Goal: Information Seeking & Learning: Learn about a topic

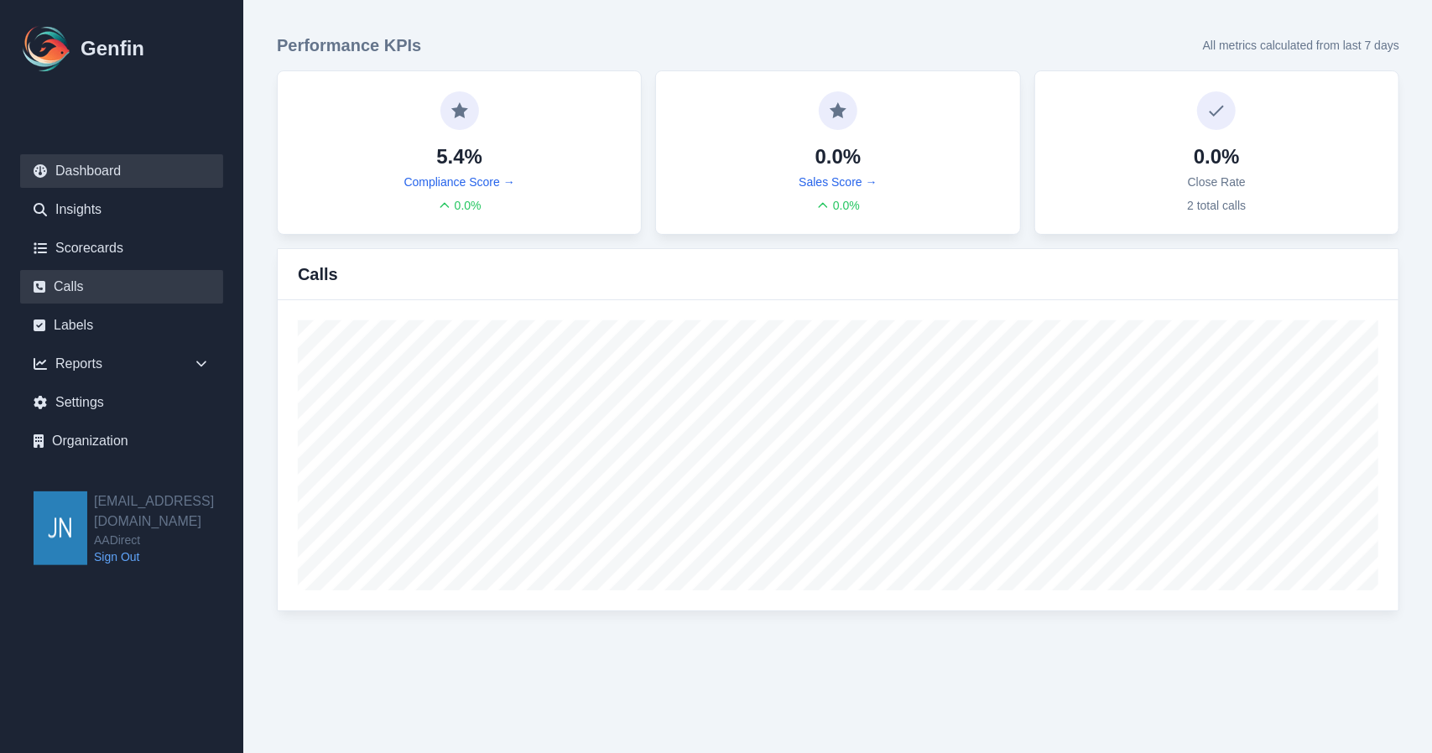
click at [114, 281] on link "Calls" at bounding box center [121, 287] width 203 height 34
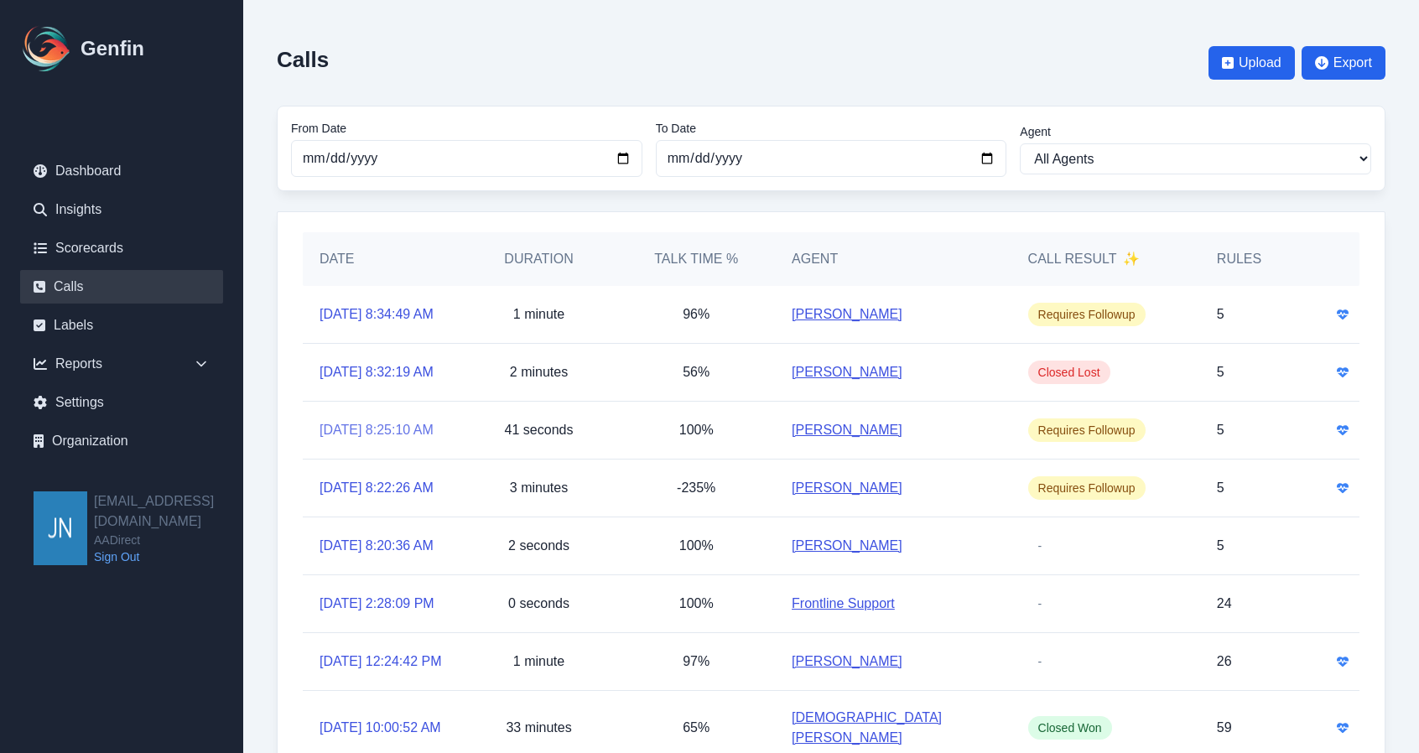
click at [387, 440] on link "[DATE] 8:25:10 AM" at bounding box center [377, 430] width 114 height 20
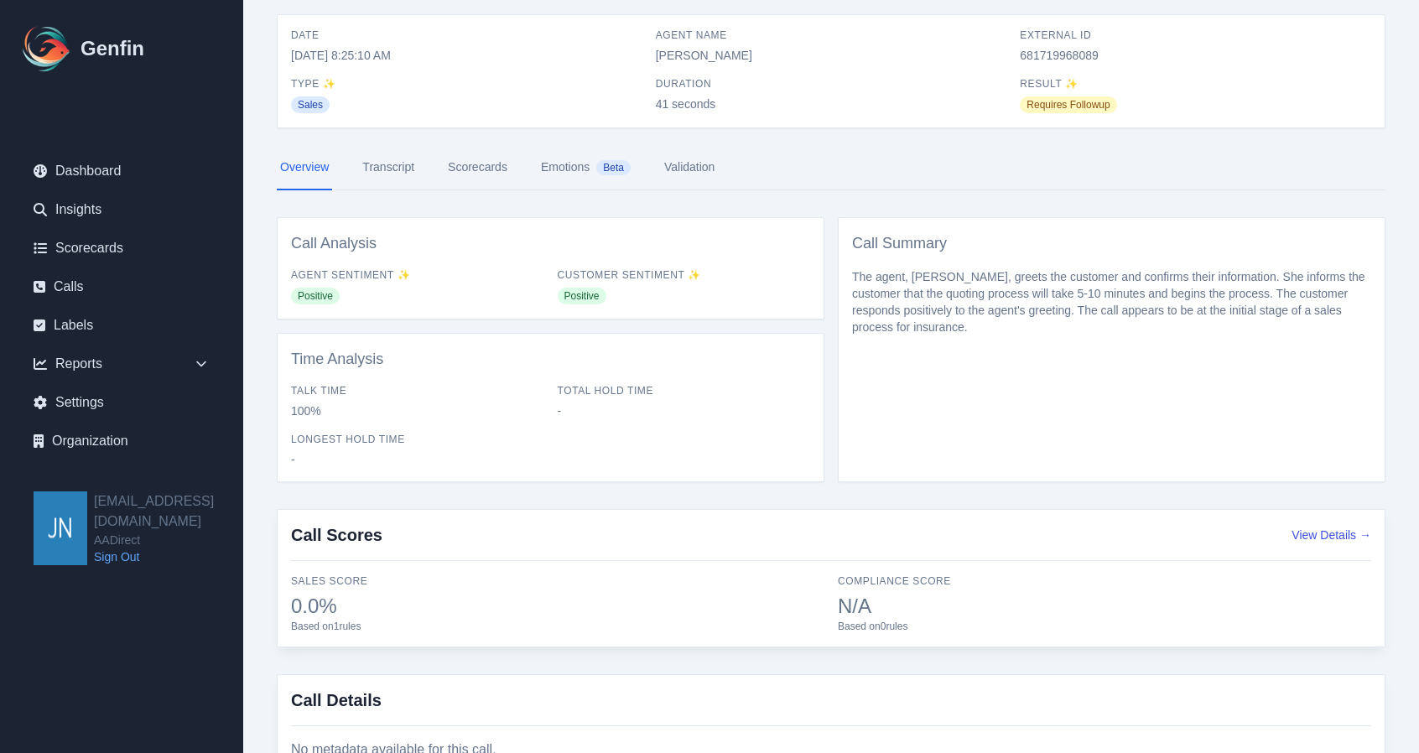
scroll to position [72, 0]
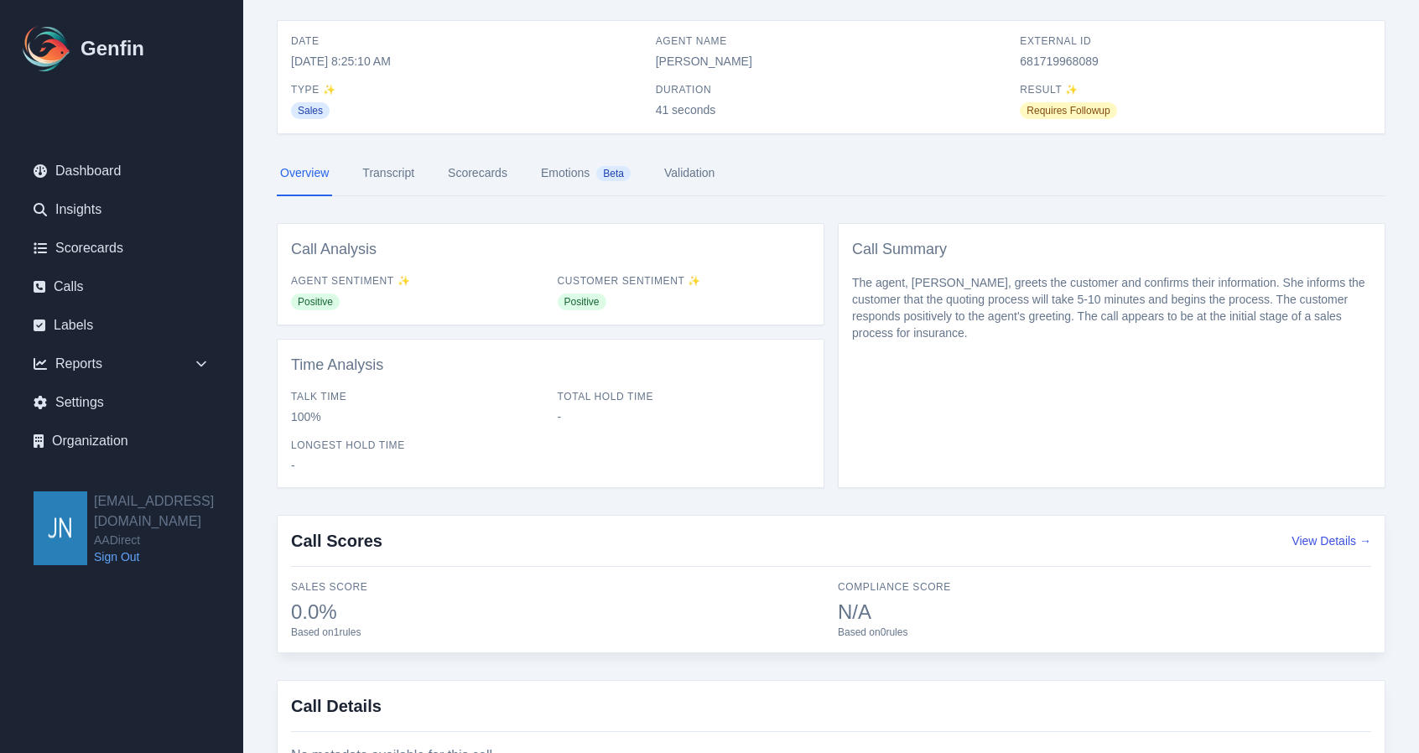
click at [372, 169] on link "Transcript" at bounding box center [388, 173] width 59 height 45
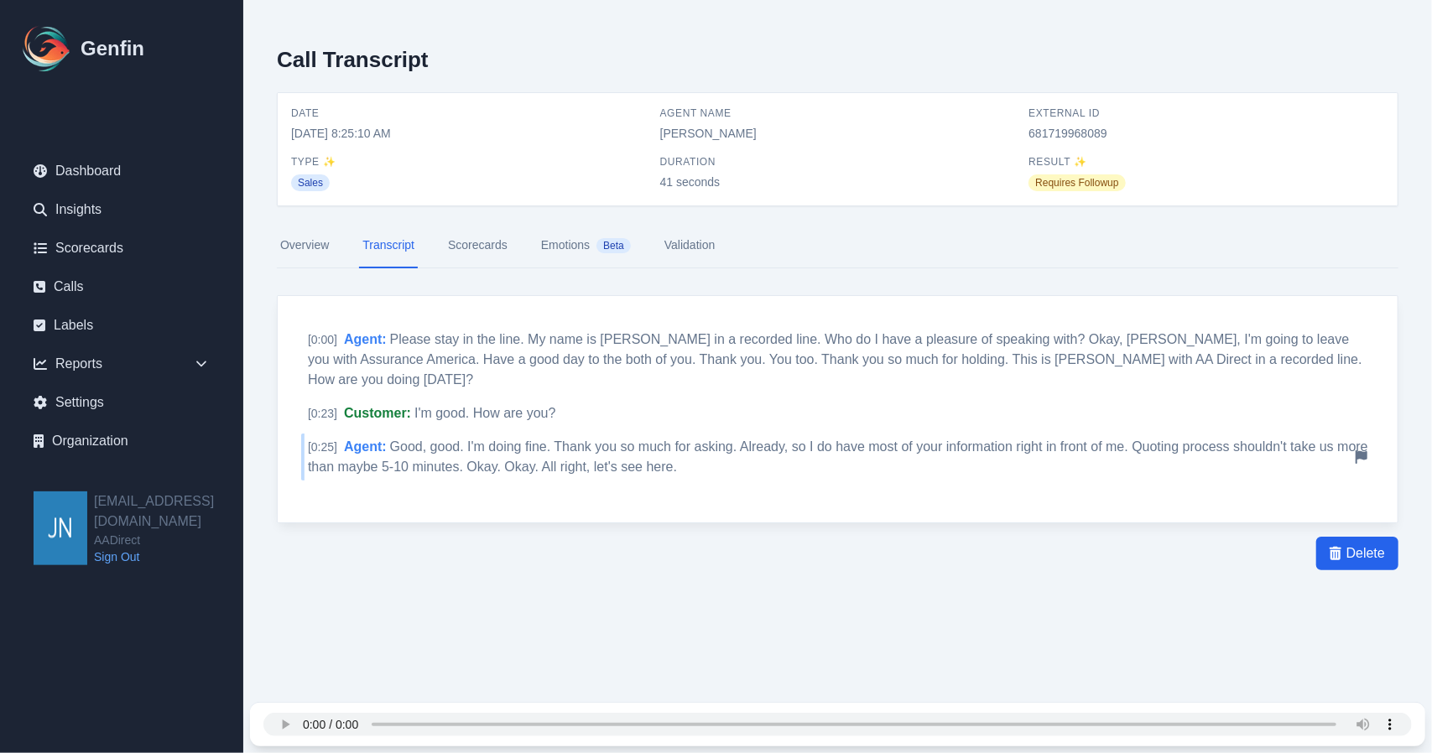
click at [676, 447] on span "Good, good. I'm doing fine. Thank you so much for asking. Already, so I do have…" at bounding box center [838, 456] width 1060 height 34
